Goal: Information Seeking & Learning: Find specific fact

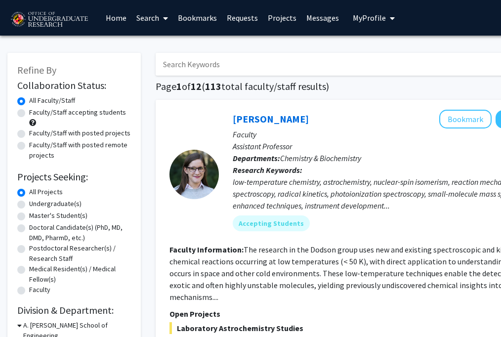
click at [203, 67] on input "Search Keywords" at bounding box center [350, 64] width 388 height 23
type input "[PERSON_NAME]"
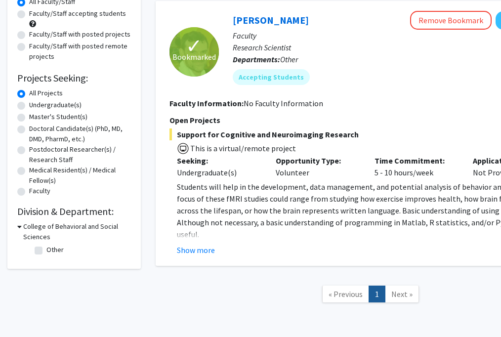
scroll to position [100, 0]
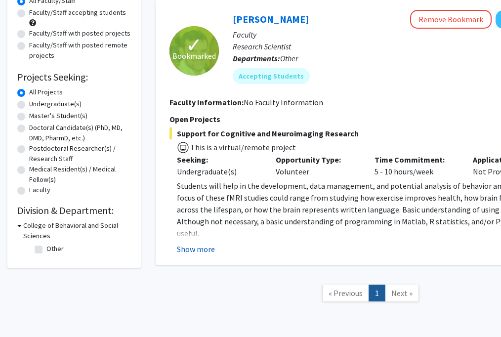
click at [204, 248] on button "Show more" at bounding box center [196, 249] width 38 height 12
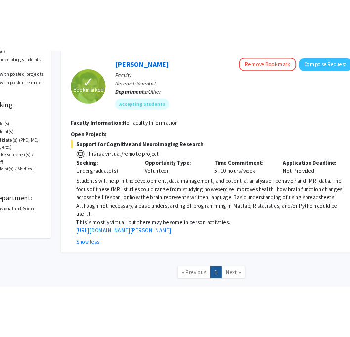
scroll to position [100, 92]
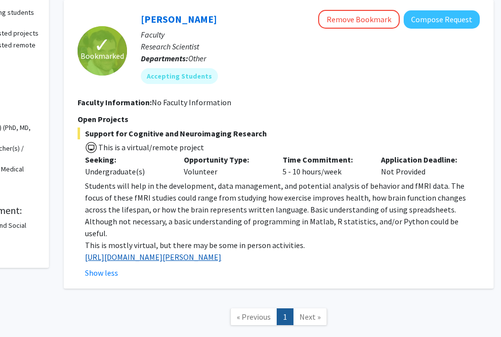
click at [181, 252] on link "[URL][DOMAIN_NAME][PERSON_NAME]" at bounding box center [153, 257] width 136 height 10
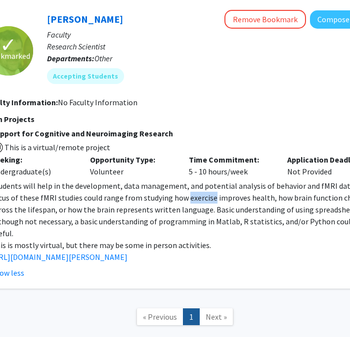
scroll to position [100, 175]
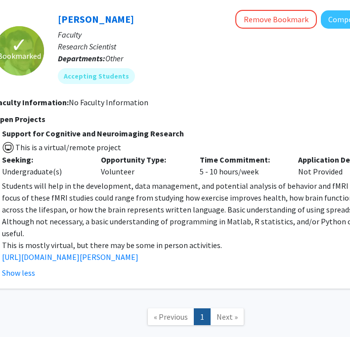
click at [218, 206] on span "Students will help in the development, data management, and potential analysis …" at bounding box center [192, 209] width 381 height 57
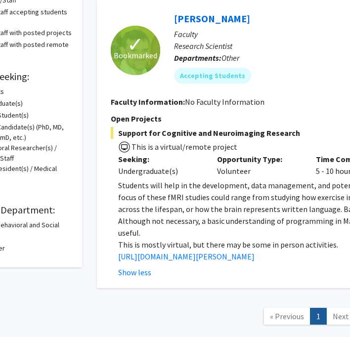
scroll to position [100, 56]
